Goal: Task Accomplishment & Management: Use online tool/utility

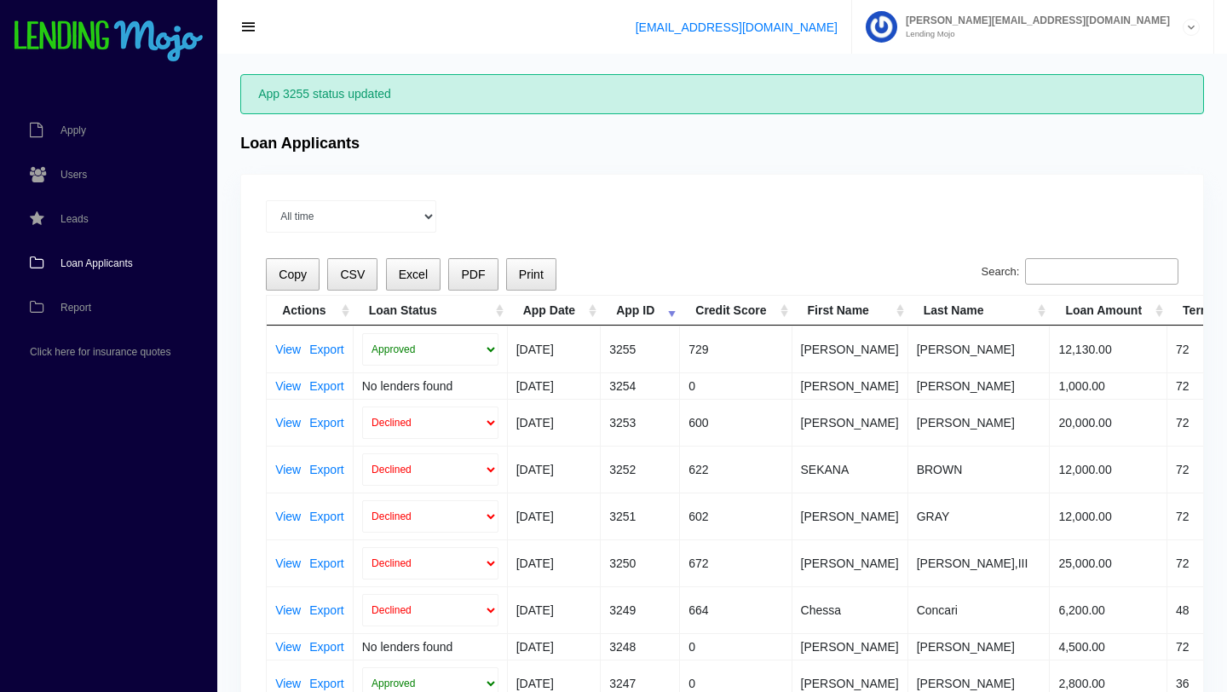
click at [86, 264] on span "Loan Applicants" at bounding box center [96, 263] width 72 height 10
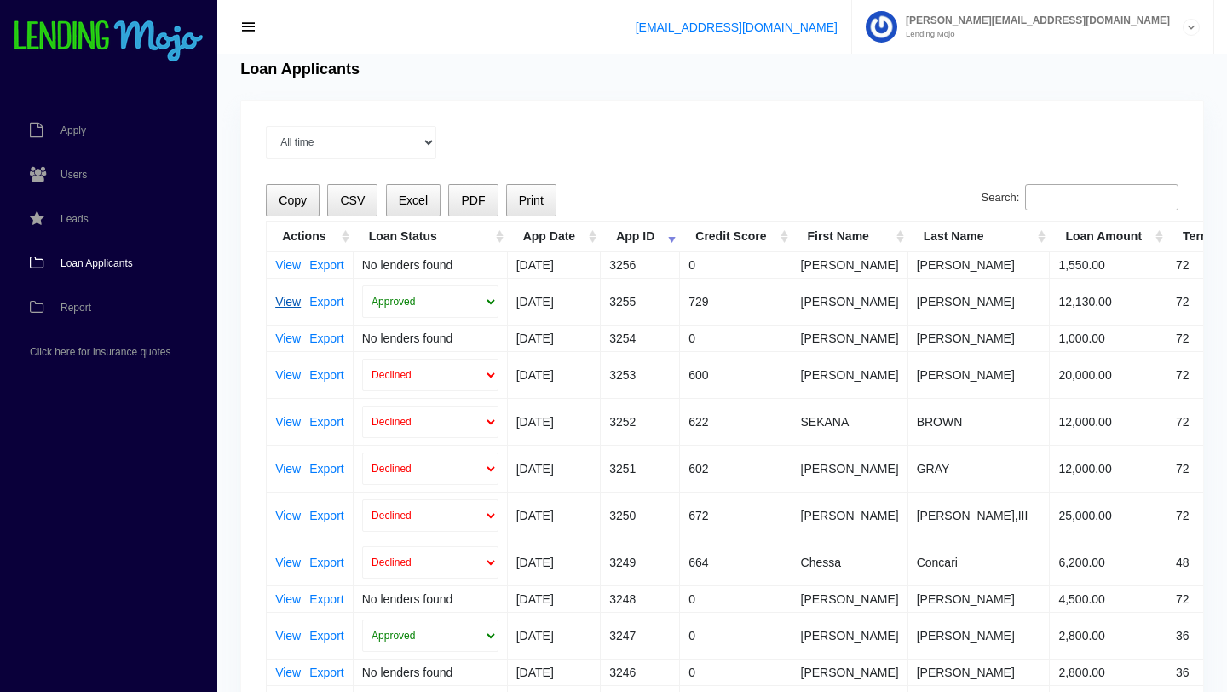
click at [288, 303] on link "View" at bounding box center [288, 302] width 26 height 12
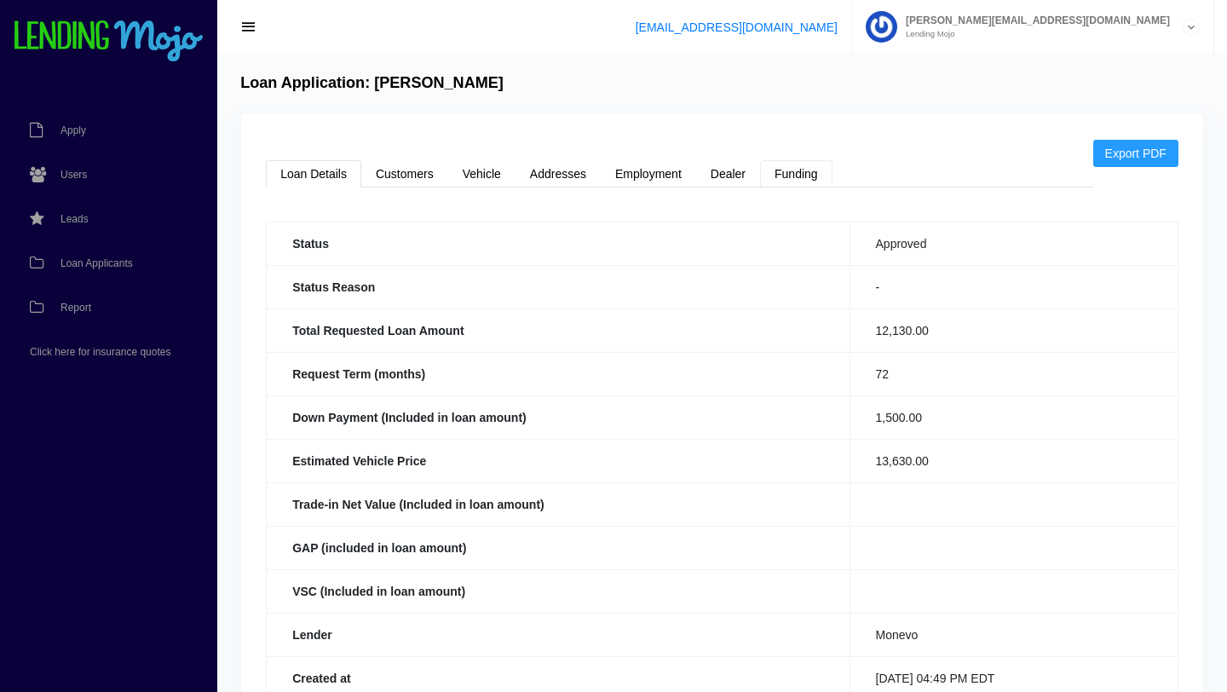
click at [799, 174] on link "Funding" at bounding box center [796, 173] width 72 height 27
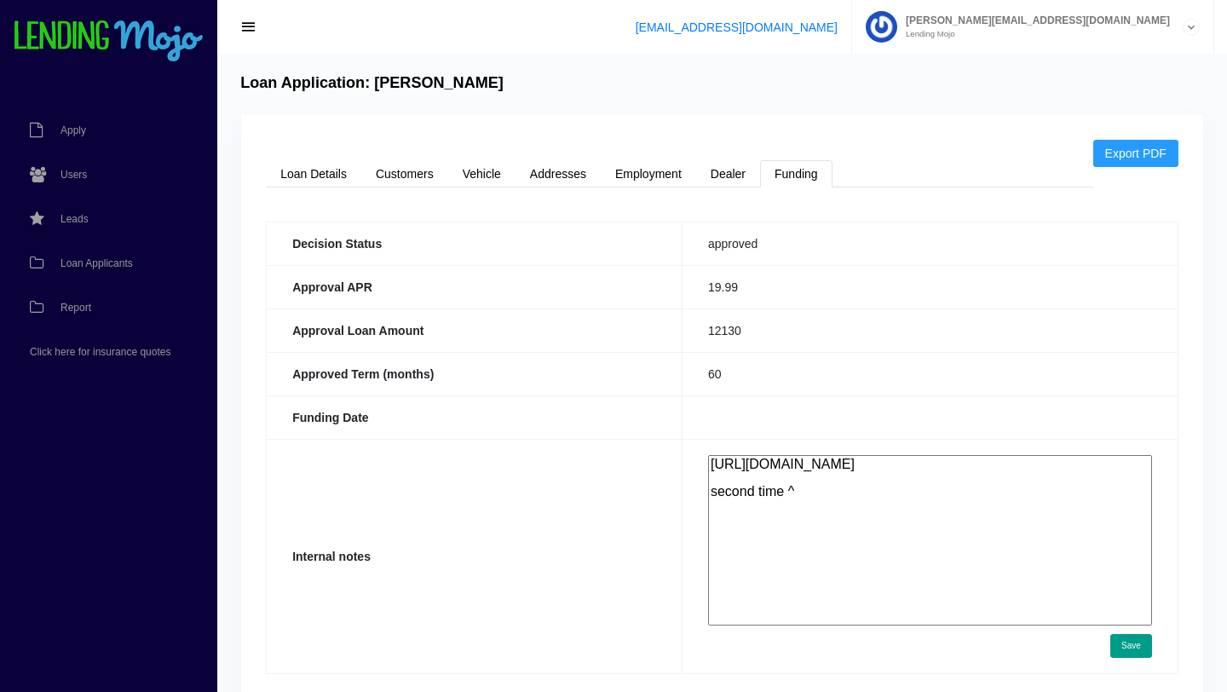
click at [762, 522] on textarea "https://app.monevo.us/result/d17525c32ae436004e7fcd4ebbf6a304 second time ^" at bounding box center [930, 540] width 444 height 170
paste textarea "https://app.monevo.us/result/bcd342151e3177bbf4387543021537e3"
type textarea "https://app.monevo.us/result/d17525c32ae436004e7fcd4ebbf6a304 second time ^ htt…"
click at [1136, 646] on button "Save" at bounding box center [1131, 646] width 42 height 24
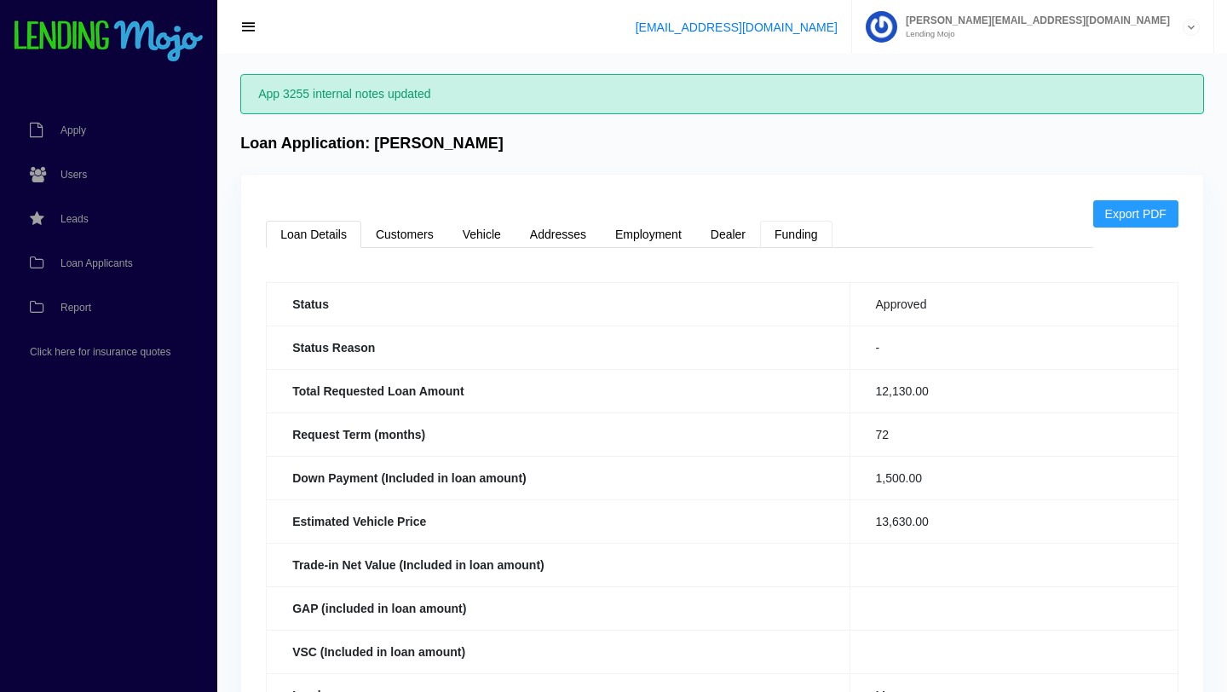
click at [789, 244] on link "Funding" at bounding box center [796, 234] width 72 height 27
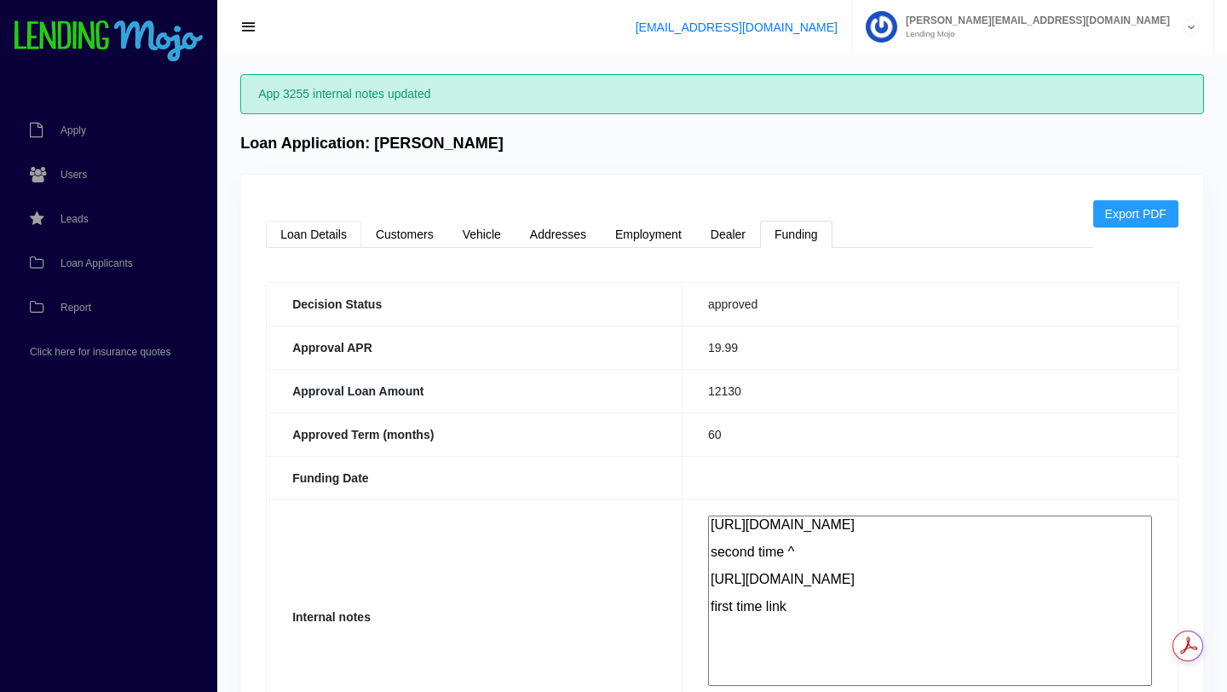
click at [315, 238] on link "Loan Details" at bounding box center [313, 234] width 95 height 27
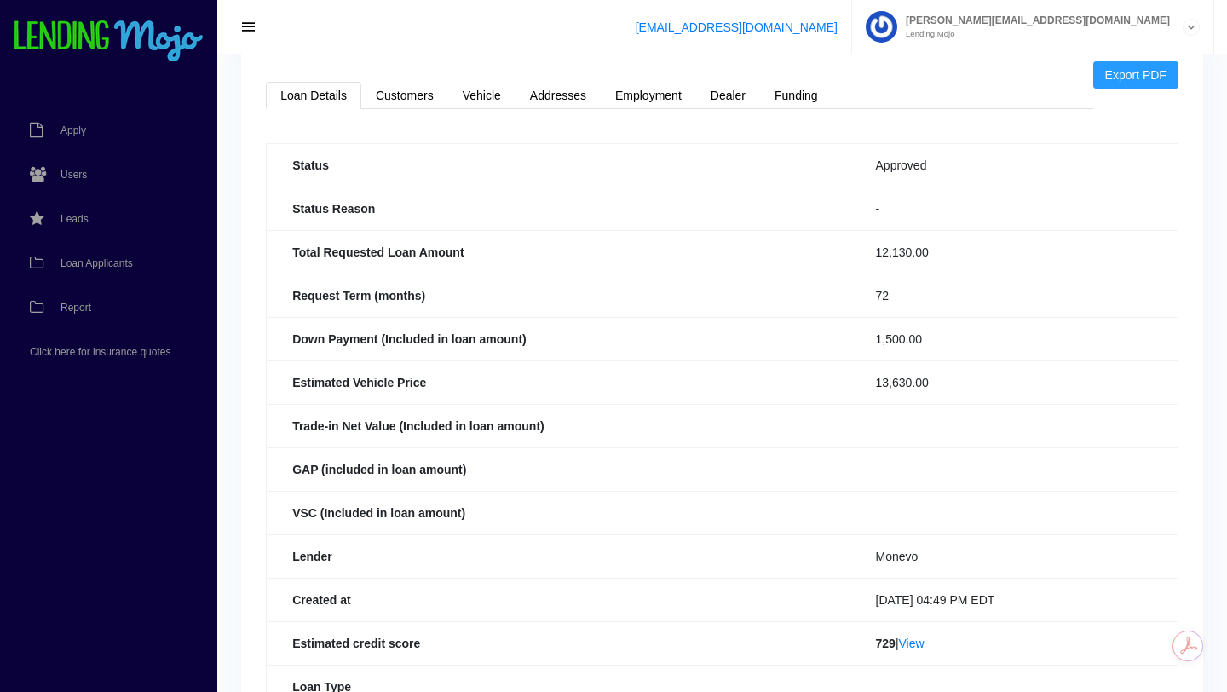
scroll to position [142, 0]
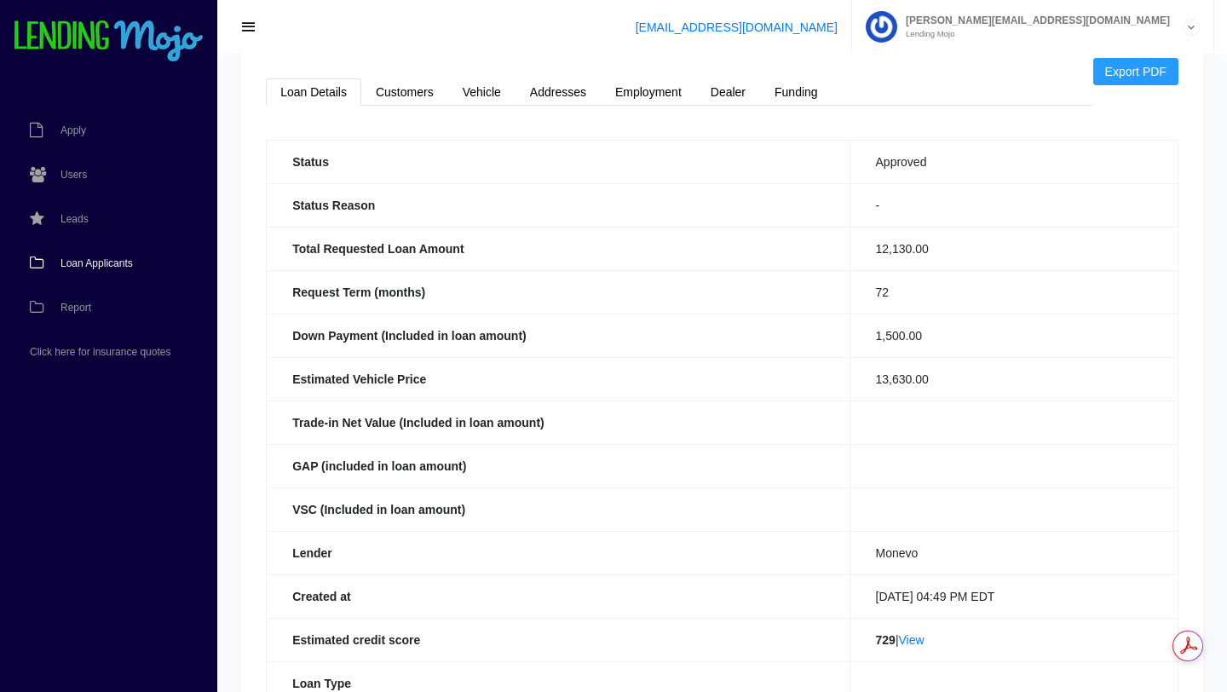
click at [85, 261] on span "Loan Applicants" at bounding box center [96, 263] width 72 height 10
